Goal: Navigation & Orientation: Find specific page/section

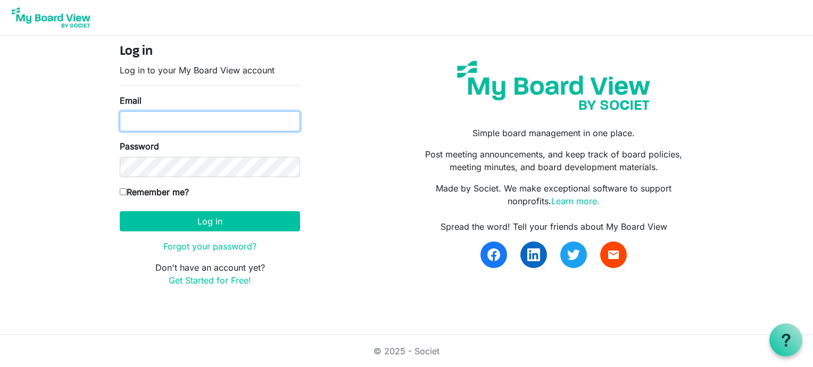
type input "[EMAIL_ADDRESS][DOMAIN_NAME]"
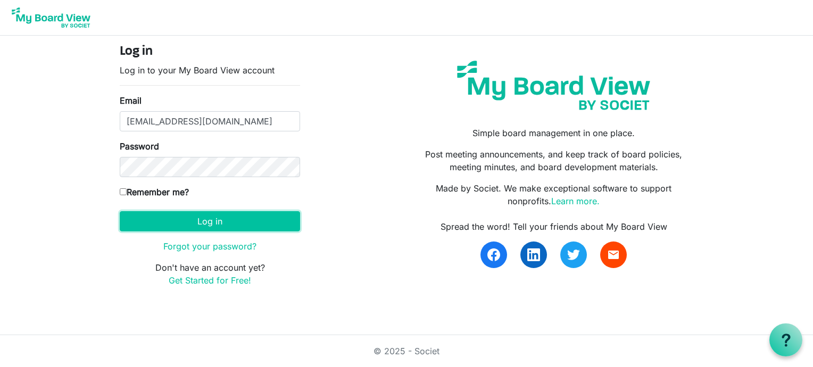
click at [196, 224] on button "Log in" at bounding box center [210, 221] width 180 height 20
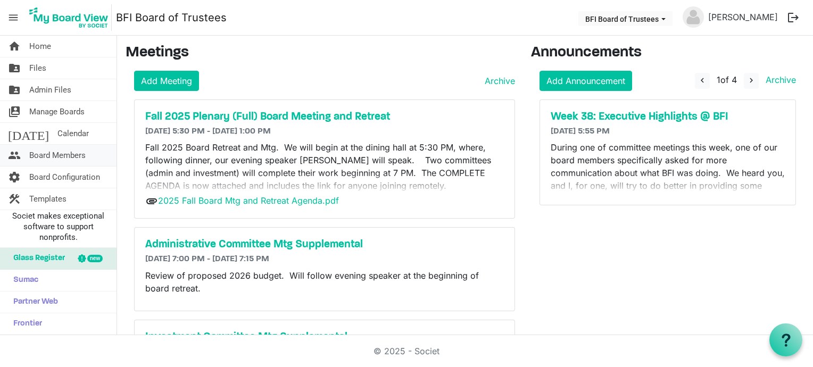
click at [76, 155] on span "Board Members" at bounding box center [57, 155] width 56 height 21
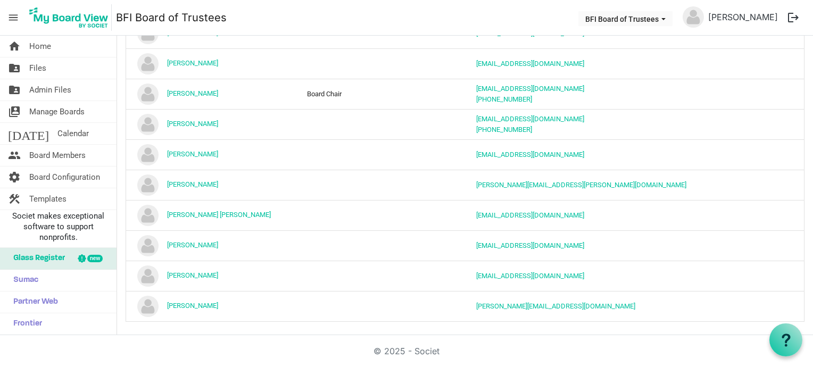
scroll to position [445, 0]
